Goal: Task Accomplishment & Management: Manage account settings

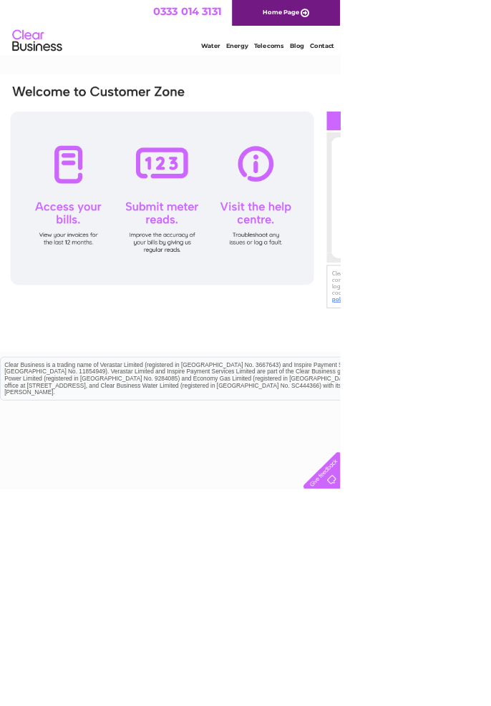
type input "J"
type input "jmehee2@h"
type input "J"
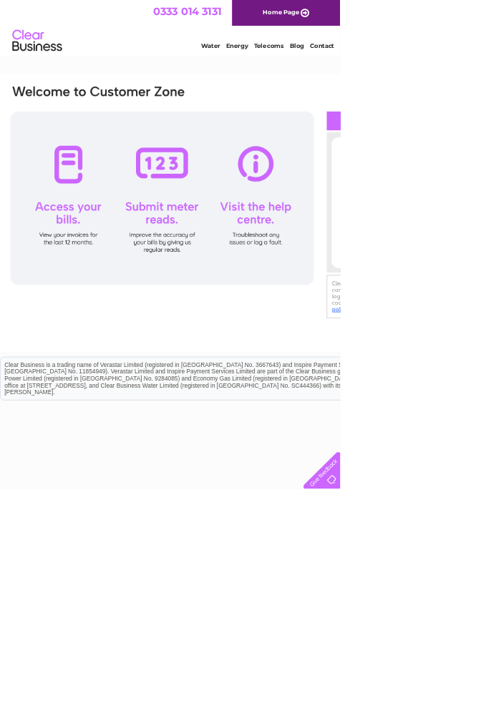
type input "[EMAIL_ADDRESS][DOMAIN_NAME]"
checkbox input "false"
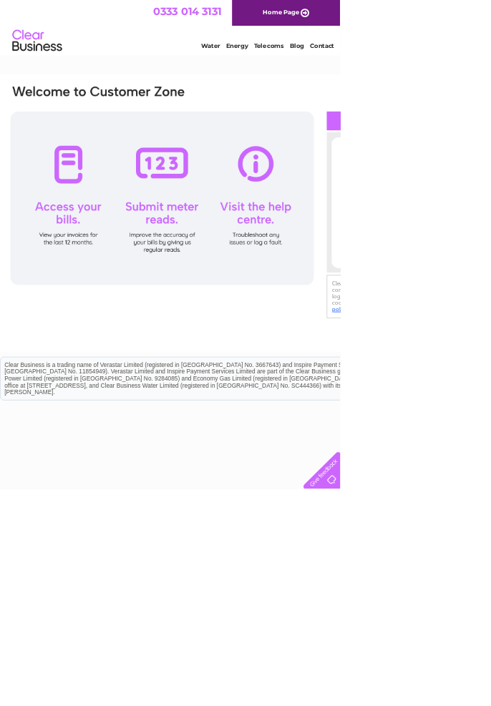
click at [92, 288] on div at bounding box center [234, 286] width 438 height 250
click at [102, 290] on div at bounding box center [234, 286] width 438 height 250
click at [112, 279] on div at bounding box center [234, 286] width 438 height 250
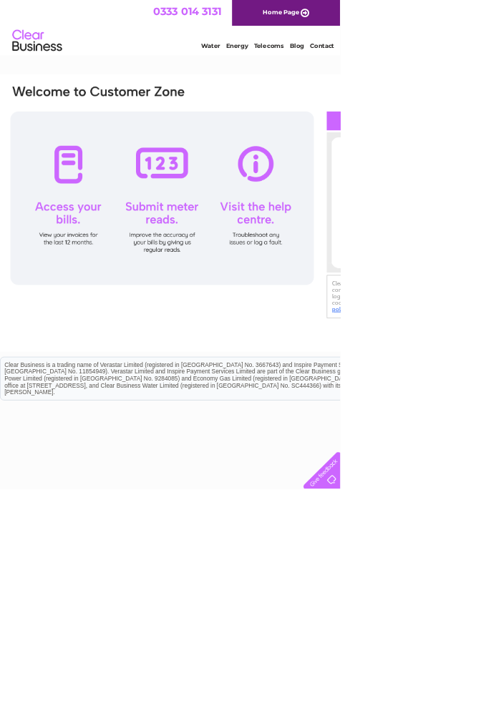
type input "jmehee2@"
type input "[EMAIL_ADDRESS][DOMAIN_NAME]"
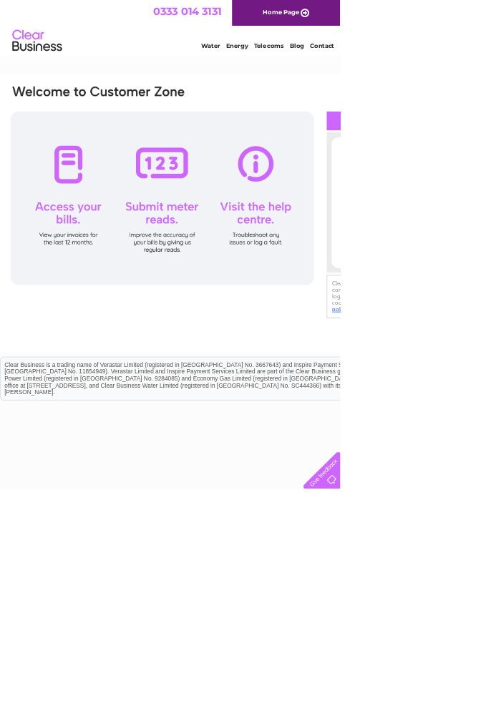
type input "jmehee2@ho"
type input "[EMAIL_ADDRESS][DOMAIN_NAME]"
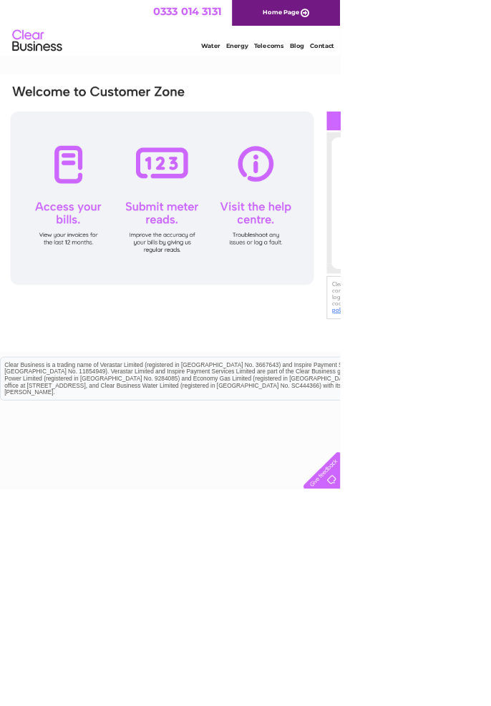
type input "[EMAIL_ADDRESS][DOMAIN_NAME]"
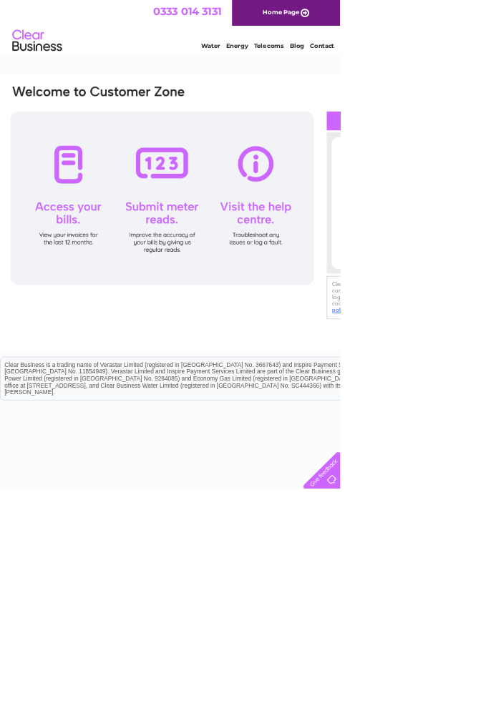
checkbox input "false"
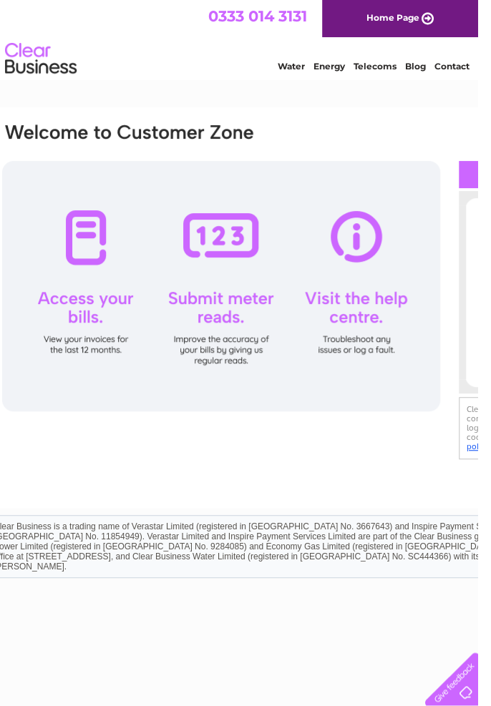
click at [222, 182] on div at bounding box center [234, 286] width 438 height 250
click at [284, 250] on div at bounding box center [234, 286] width 438 height 250
click at [353, 65] on link "Telecoms" at bounding box center [374, 66] width 43 height 11
